Goal: Task Accomplishment & Management: Use online tool/utility

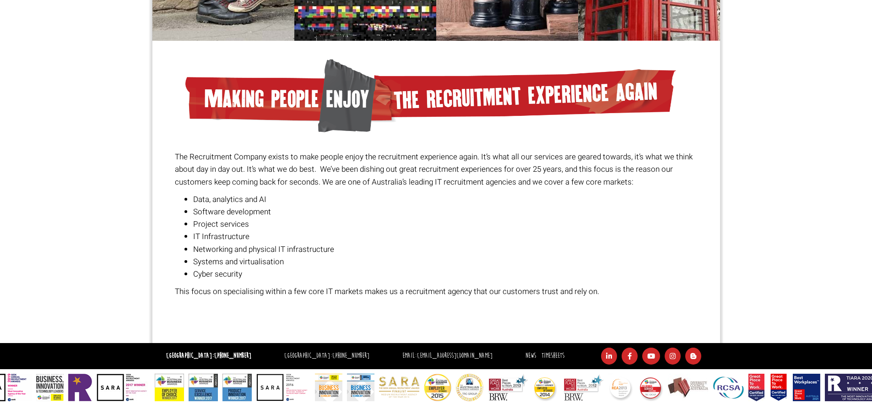
scroll to position [610, 0]
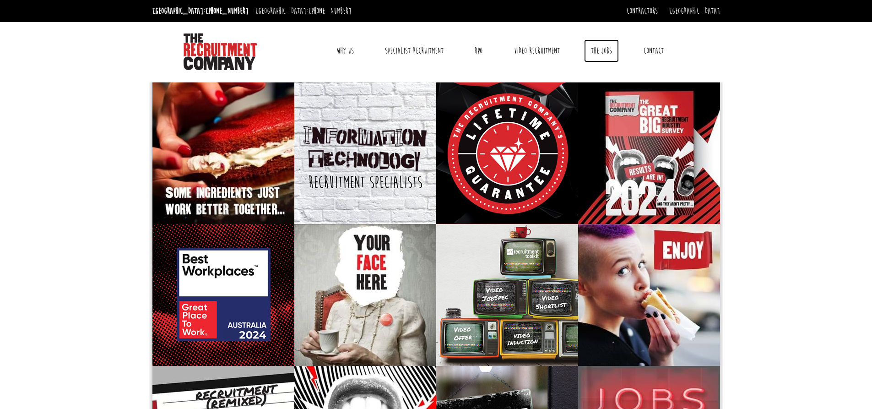
click at [598, 56] on link "The Jobs" at bounding box center [601, 50] width 35 height 23
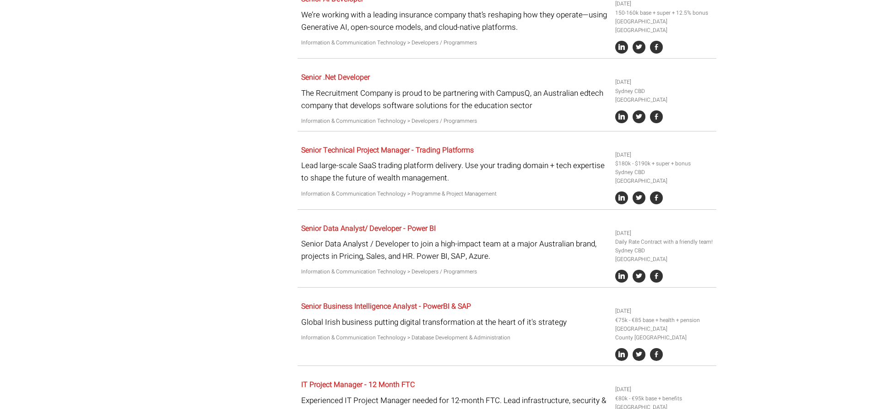
scroll to position [915, 0]
